Goal: Task Accomplishment & Management: Manage account settings

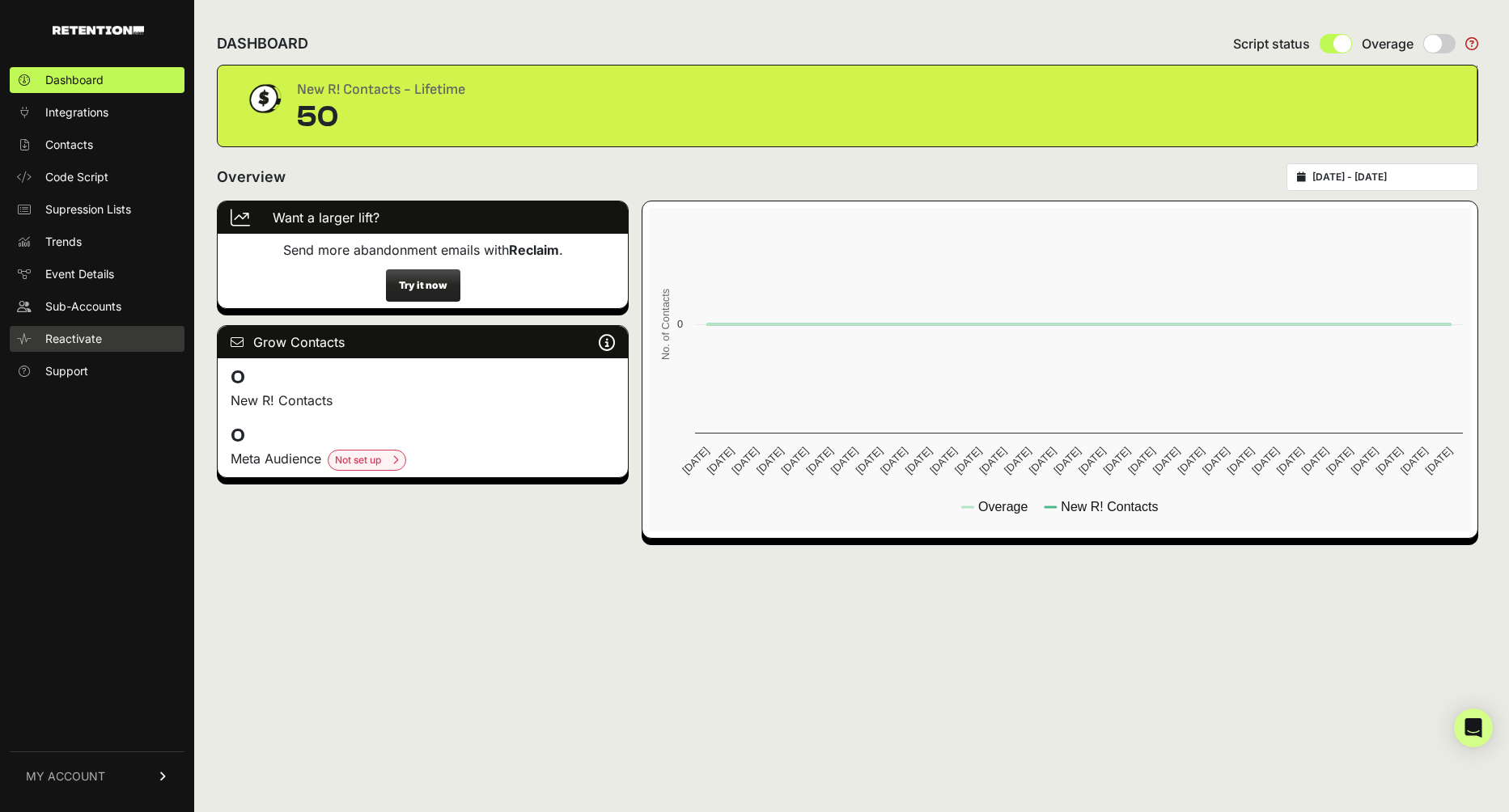
click at [75, 342] on span "Reactivate" at bounding box center [73, 339] width 57 height 16
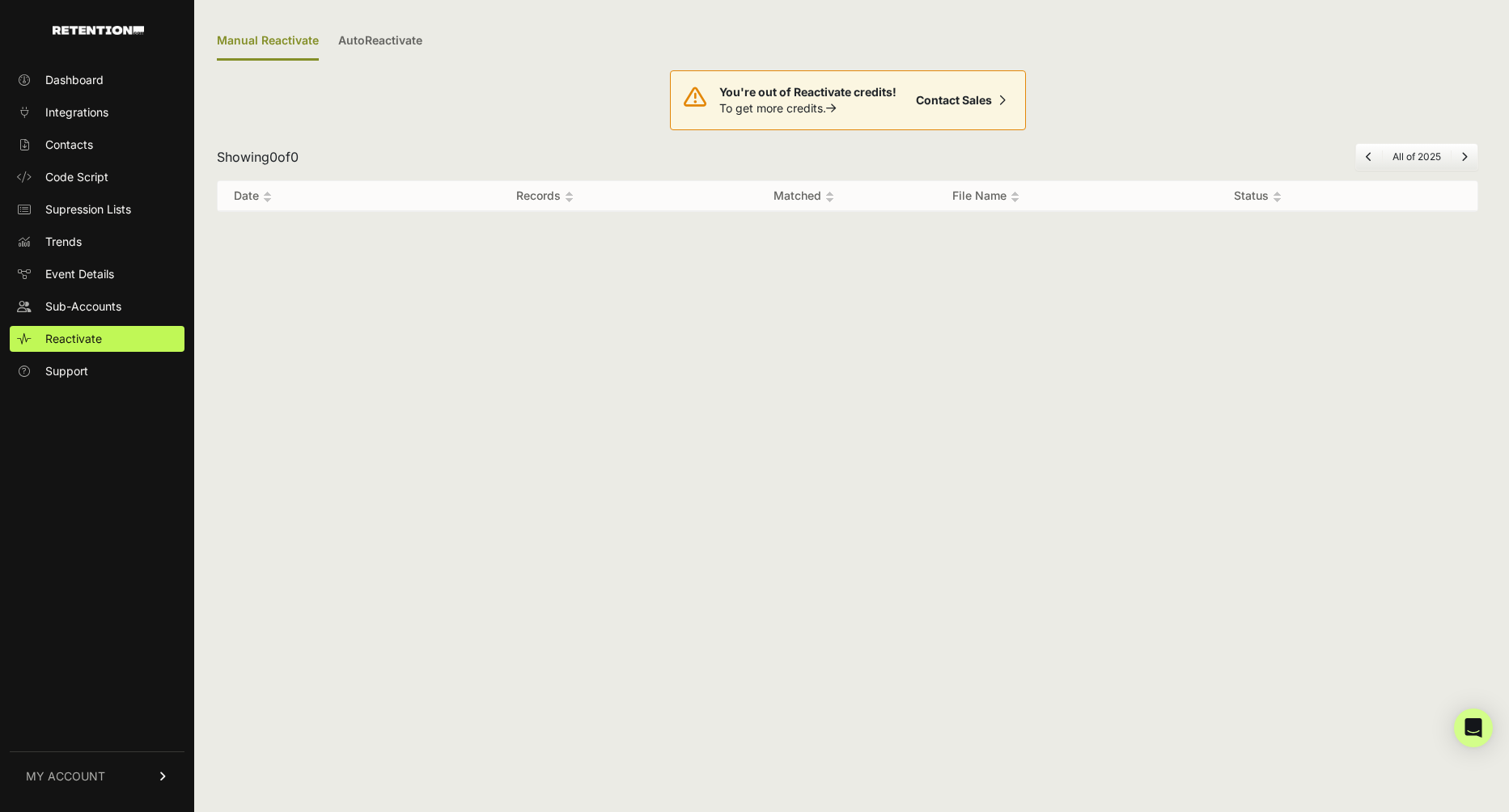
click at [99, 776] on span "MY ACCOUNT" at bounding box center [65, 776] width 80 height 16
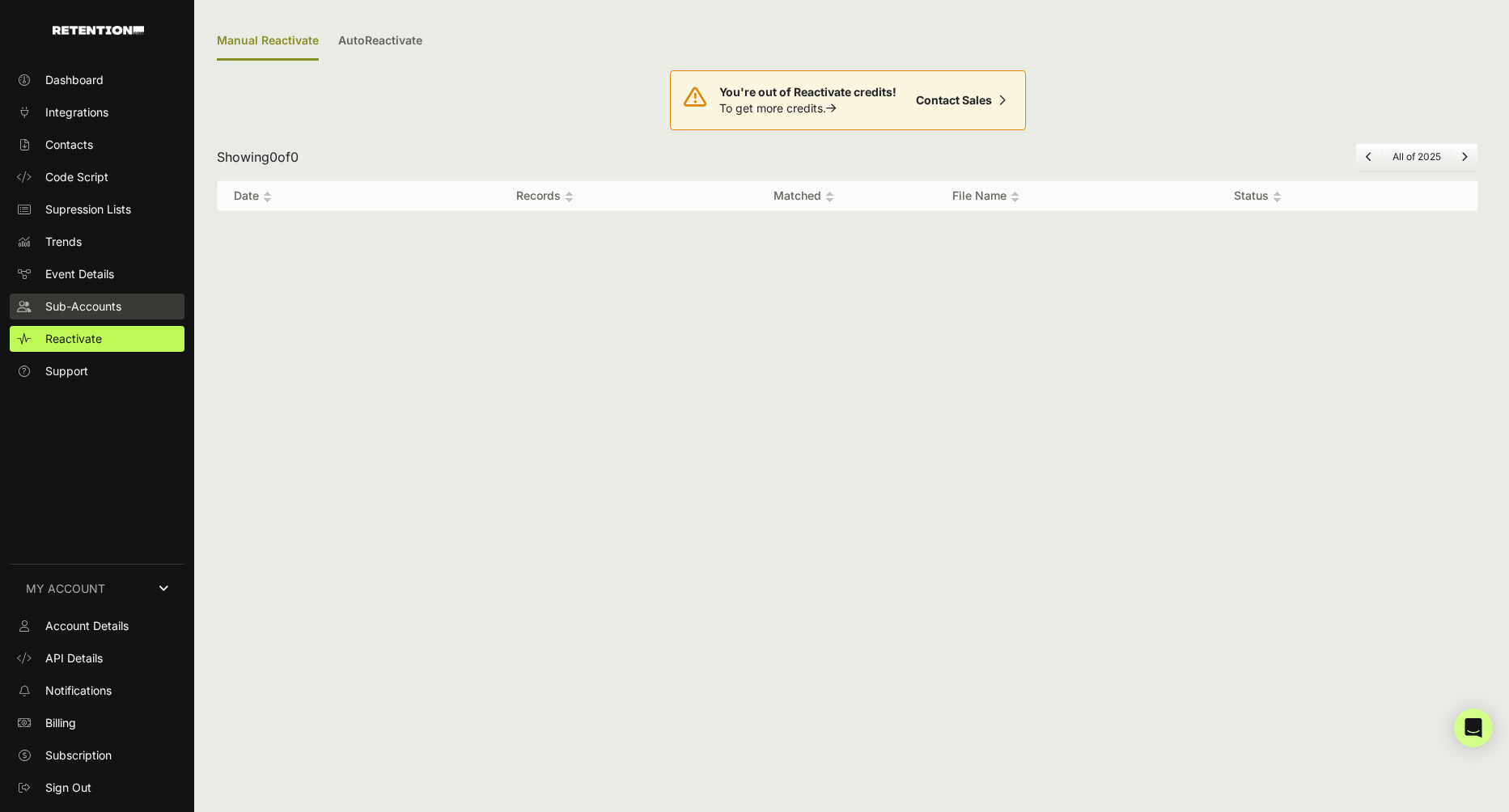
click at [100, 304] on span "Sub-Accounts" at bounding box center [82, 306] width 76 height 16
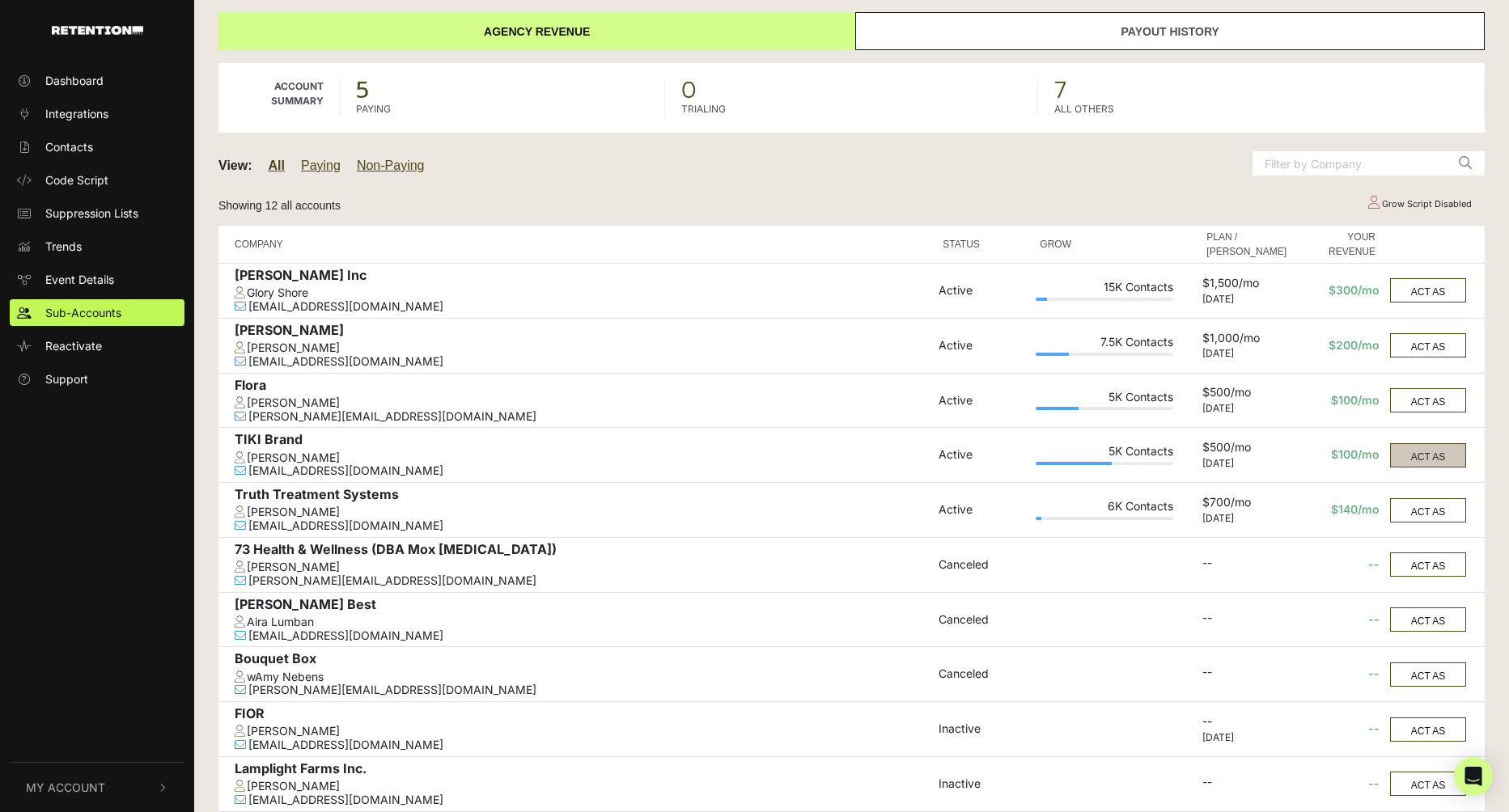
scroll to position [47, 0]
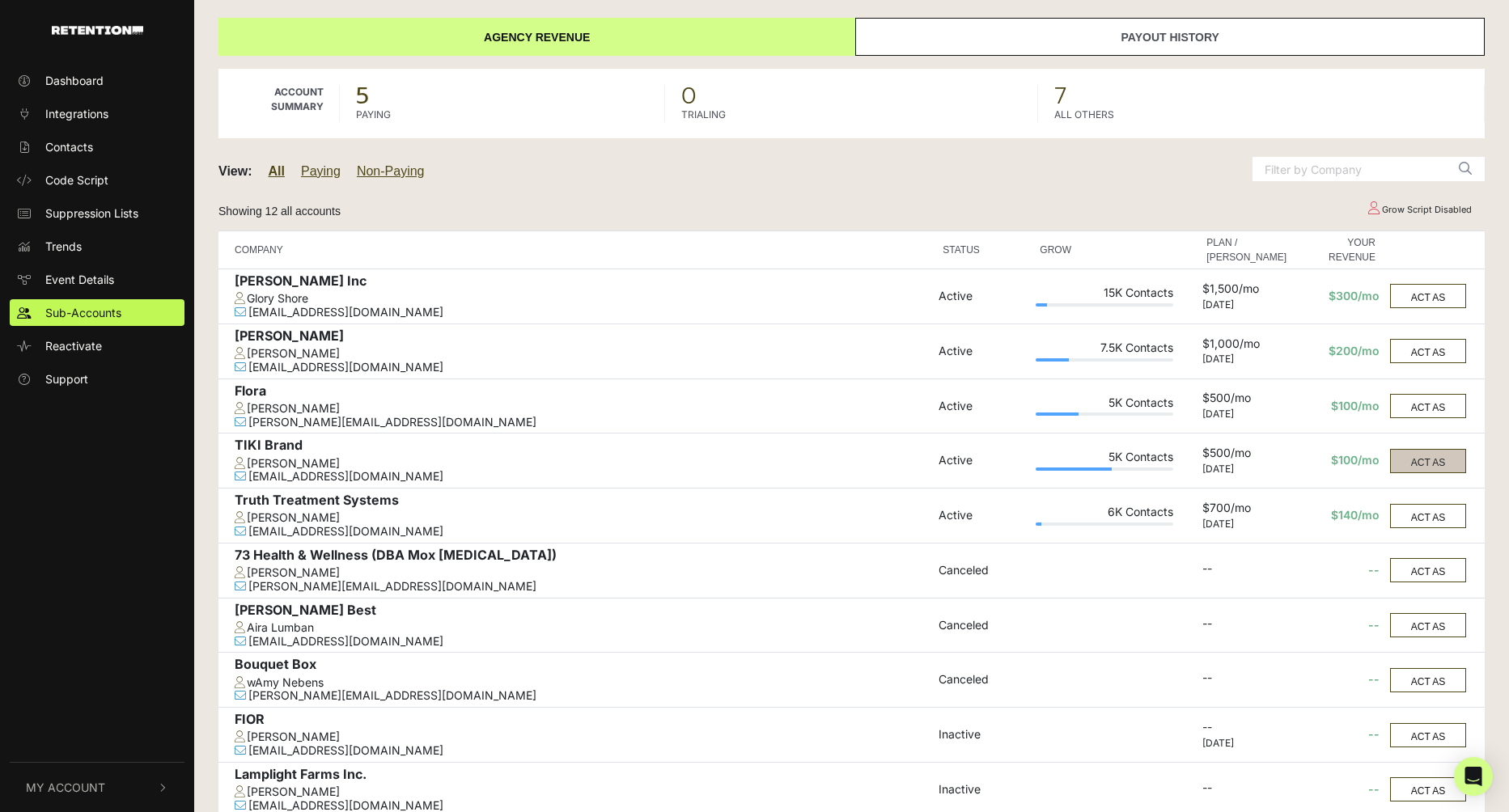
click at [1421, 506] on button "ACT AS" at bounding box center [1428, 516] width 76 height 24
